Goal: Information Seeking & Learning: Learn about a topic

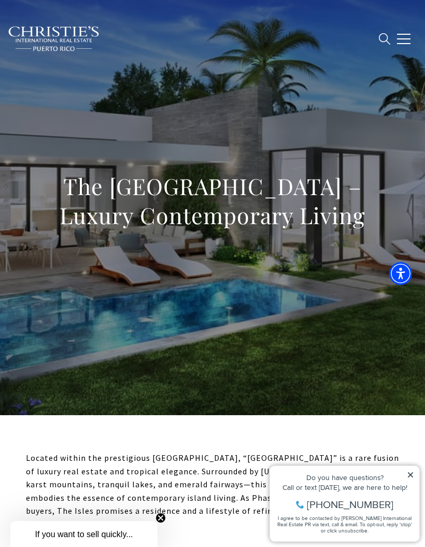
click at [413, 474] on icon at bounding box center [410, 474] width 7 height 7
click at [312, 311] on div "The [GEOGRAPHIC_DATA] – Luxury Contemporary Living" at bounding box center [212, 207] width 425 height 311
click at [410, 476] on icon at bounding box center [410, 474] width 7 height 7
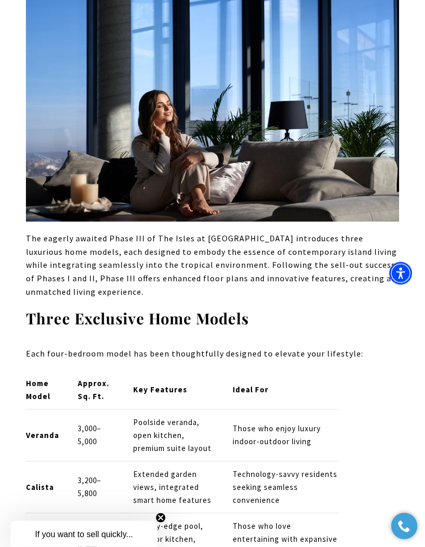
scroll to position [789, 0]
click at [40, 429] on p "Veranda" at bounding box center [43, 435] width 35 height 13
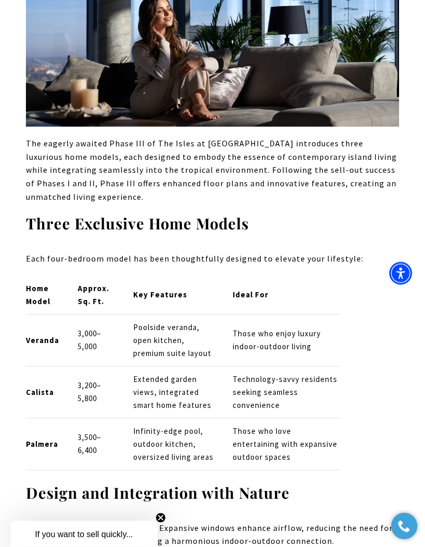
scroll to position [887, 0]
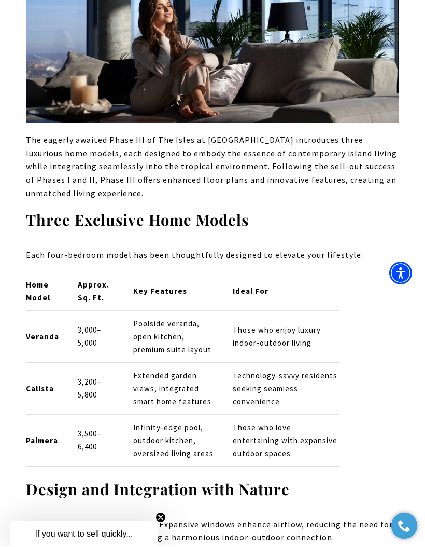
click at [37, 384] on strong "Calista" at bounding box center [40, 389] width 28 height 10
click at [36, 436] on strong "Palmera" at bounding box center [42, 441] width 32 height 10
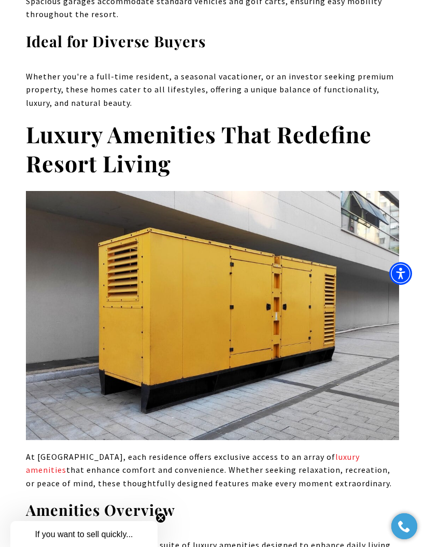
scroll to position [2303, 0]
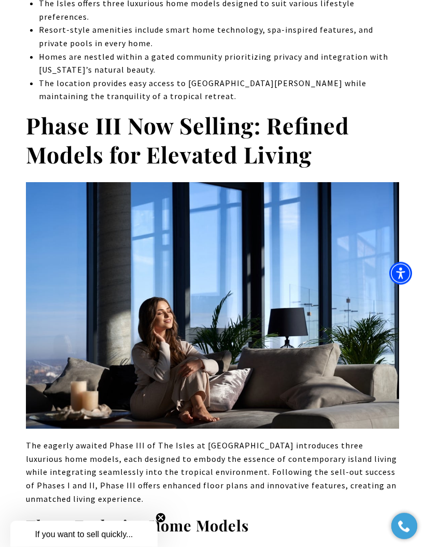
scroll to position [586, 0]
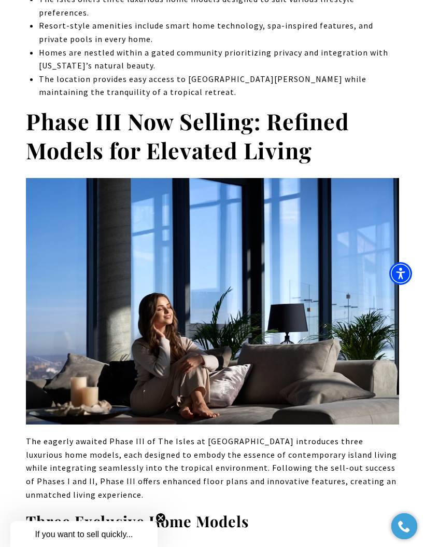
click at [305, 248] on img at bounding box center [212, 301] width 373 height 246
click at [298, 106] on strong "Phase III Now Selling: Refined Models for Elevated Living" at bounding box center [188, 135] width 324 height 59
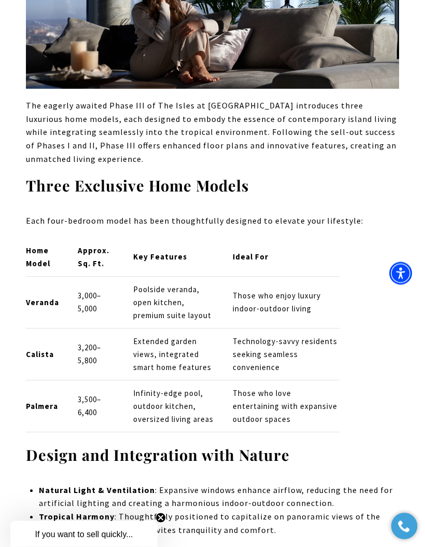
scroll to position [922, 0]
click at [270, 250] on p "Ideal For" at bounding box center [286, 256] width 107 height 13
click at [274, 289] on p "Those who enjoy luxury indoor-outdoor living" at bounding box center [286, 302] width 107 height 26
click at [277, 387] on p "Those who love entertaining with expansive outdoor spaces" at bounding box center [286, 406] width 107 height 39
click at [179, 284] on p "Poolside veranda, open kitchen, premium suite layout" at bounding box center [174, 302] width 82 height 39
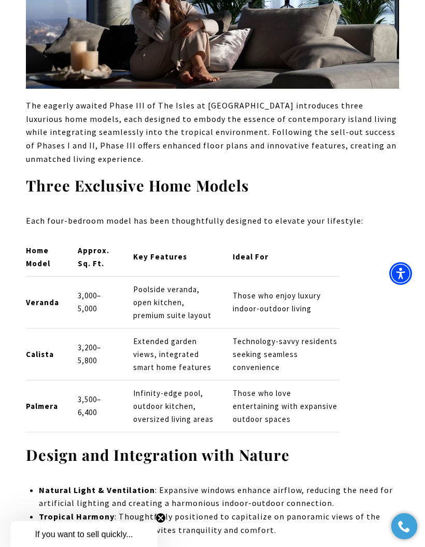
click at [130, 380] on td "Infinity-edge pool, outdoor kitchen, oversized living areas" at bounding box center [174, 406] width 100 height 52
click at [90, 380] on td "3,500–6,400" at bounding box center [96, 406] width 55 height 52
click at [67, 276] on td "Veranda" at bounding box center [47, 302] width 43 height 52
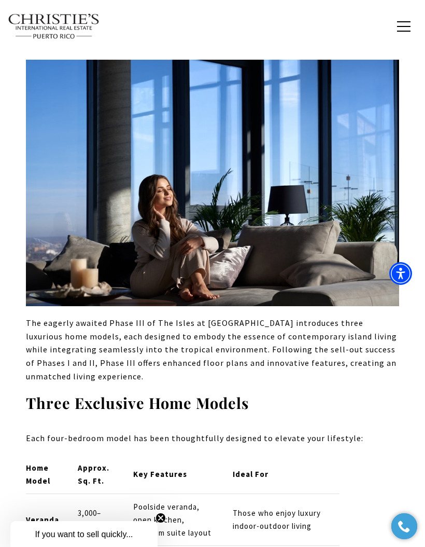
scroll to position [688, 0]
